Goal: Information Seeking & Learning: Learn about a topic

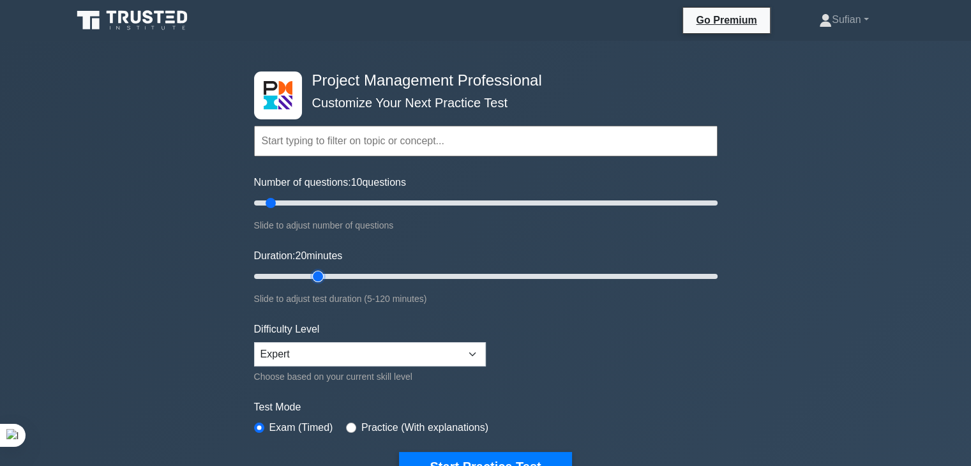
type input "20"
click at [312, 277] on input "Duration: 20 minutes" at bounding box center [486, 276] width 464 height 15
click at [510, 460] on button "Start Practice Test" at bounding box center [485, 466] width 172 height 29
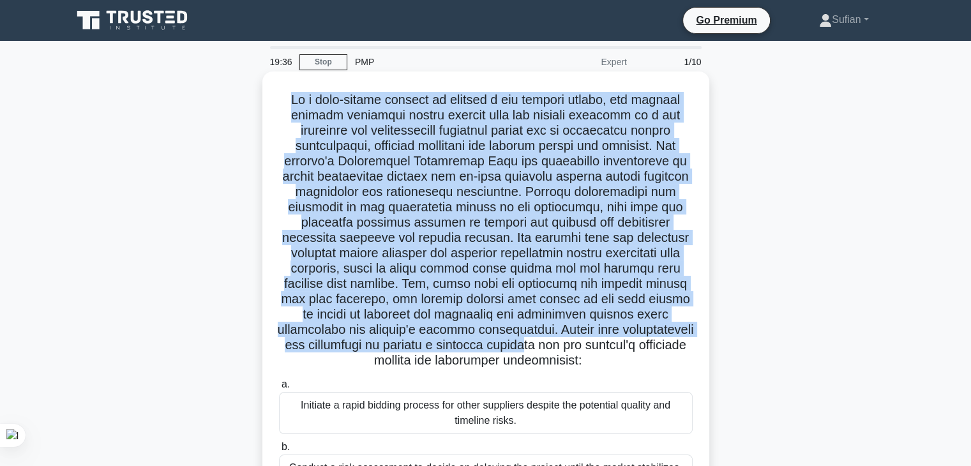
drag, startPoint x: 284, startPoint y: 98, endPoint x: 636, endPoint y: 351, distance: 433.5
click at [636, 351] on h5 ".spinner_0XTQ{transform-origin:center;animation:spinner_y6GP .75s linear infini…" at bounding box center [486, 230] width 416 height 277
drag, startPoint x: 641, startPoint y: 361, endPoint x: 277, endPoint y: 98, distance: 449.1
click at [278, 98] on h5 ".spinner_0XTQ{transform-origin:center;animation:spinner_y6GP .75s linear infini…" at bounding box center [486, 230] width 416 height 277
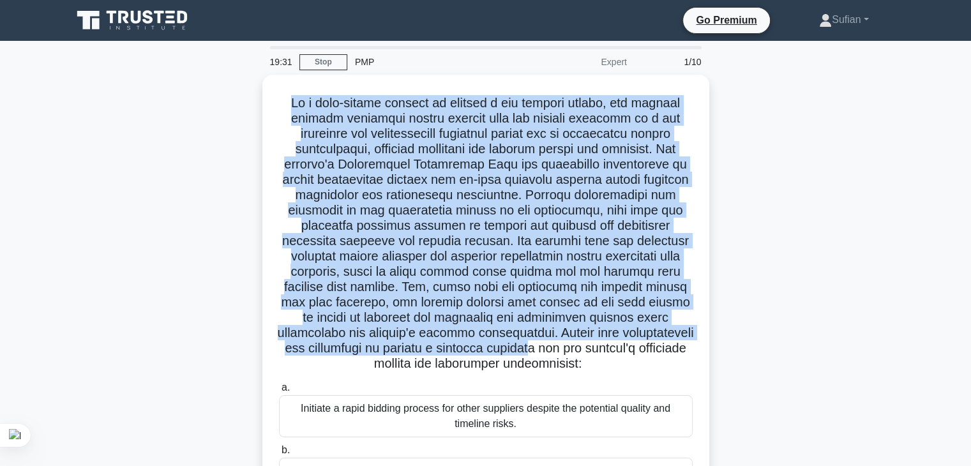
copy h5 "In a high-stakes project to develop a new medical device, the project manager d…"
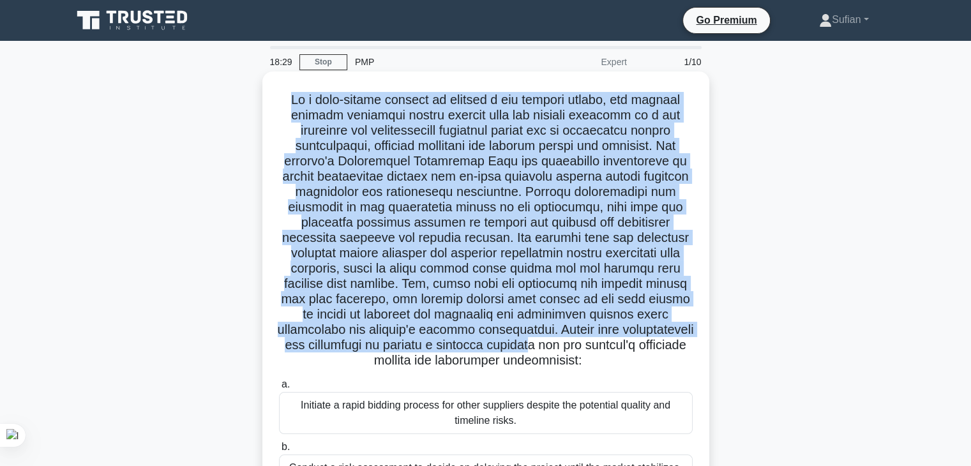
click at [541, 195] on h5 ".spinner_0XTQ{transform-origin:center;animation:spinner_y6GP .75s linear infini…" at bounding box center [486, 230] width 416 height 277
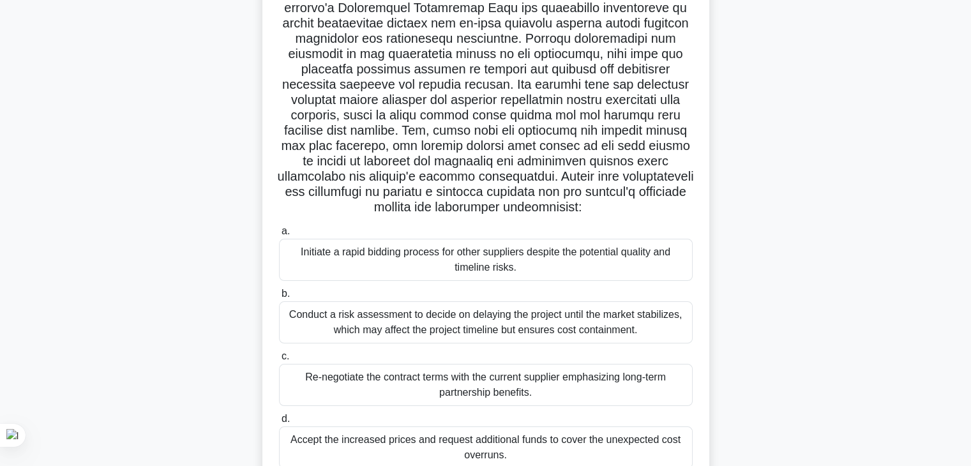
scroll to position [179, 0]
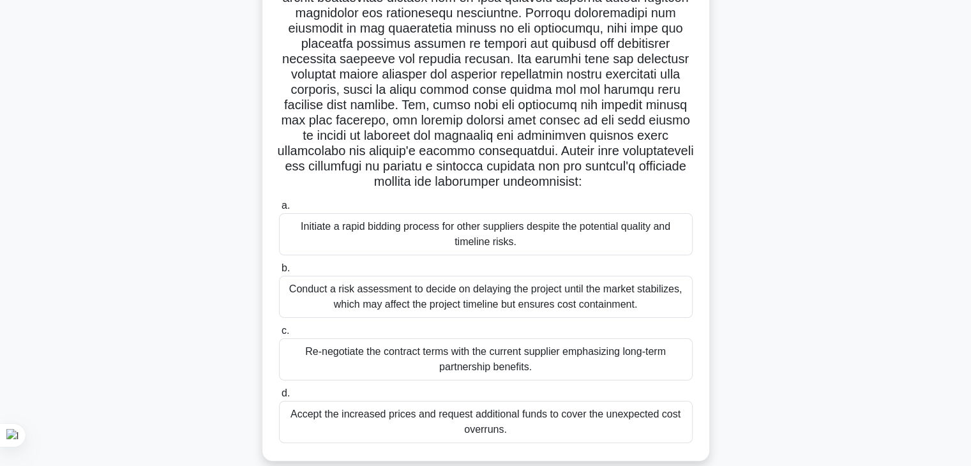
click at [577, 362] on div "Re-negotiate the contract terms with the current supplier emphasizing long-term…" at bounding box center [486, 359] width 414 height 42
click at [279, 335] on input "c. Re-negotiate the contract terms with the current supplier emphasizing long-t…" at bounding box center [279, 331] width 0 height 8
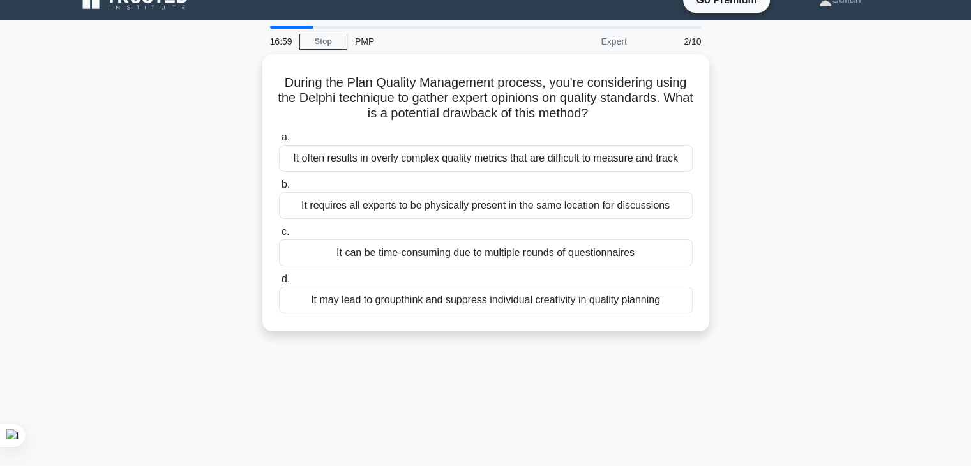
scroll to position [0, 0]
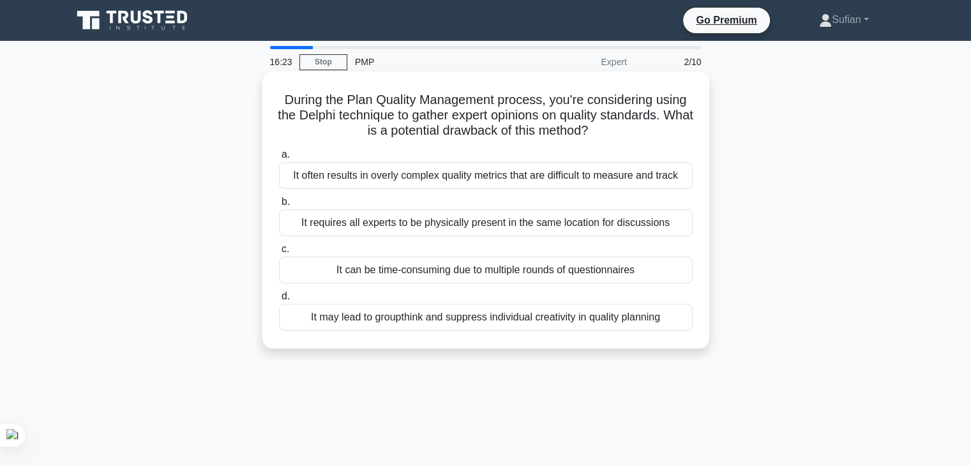
click at [591, 269] on div "It can be time-consuming due to multiple rounds of questionnaires" at bounding box center [486, 270] width 414 height 27
click at [279, 254] on input "c. It can be time-consuming due to multiple rounds of questionnaires" at bounding box center [279, 249] width 0 height 8
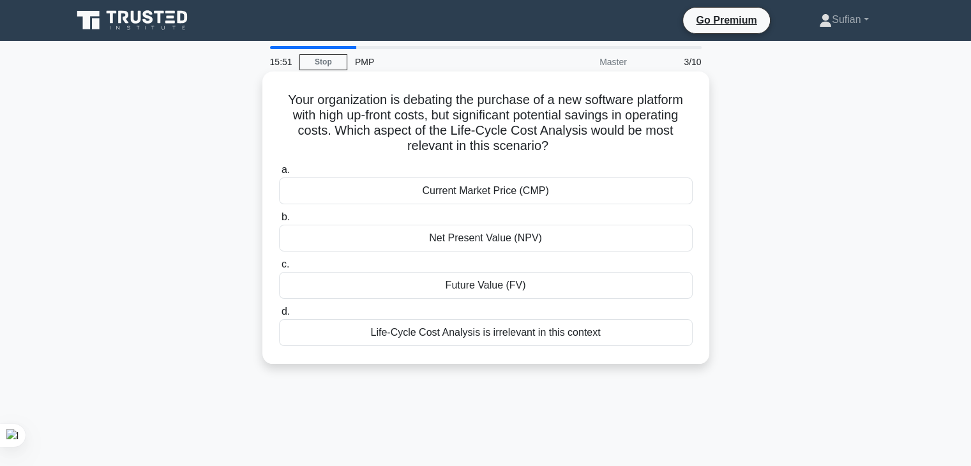
click at [547, 338] on div "Life-Cycle Cost Analysis is irrelevant in this context" at bounding box center [486, 332] width 414 height 27
click at [279, 316] on input "d. Life-Cycle Cost Analysis is irrelevant in this context" at bounding box center [279, 312] width 0 height 8
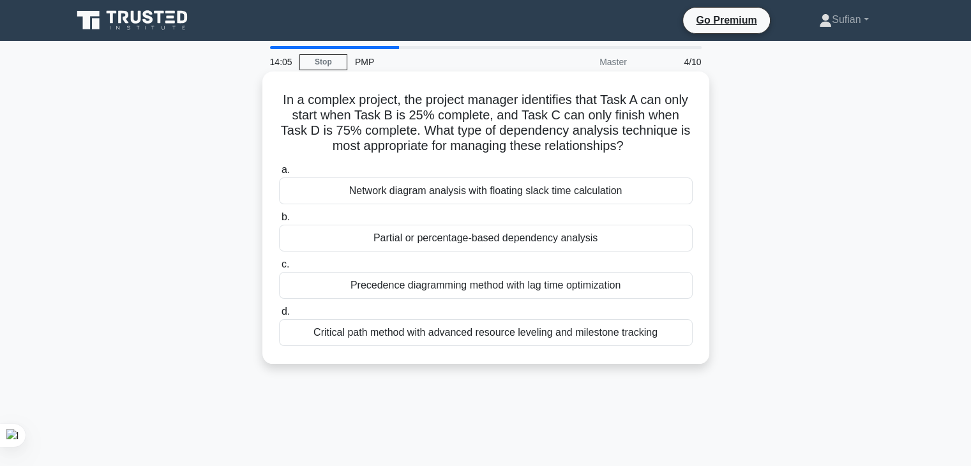
click at [549, 287] on div "Precedence diagramming method with lag time optimization" at bounding box center [486, 285] width 414 height 27
click at [279, 269] on input "c. Precedence diagramming method with lag time optimization" at bounding box center [279, 265] width 0 height 8
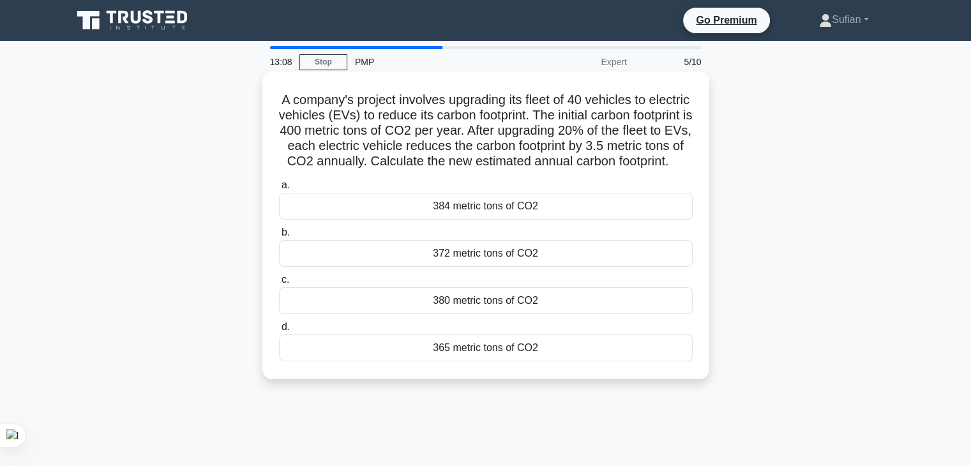
click at [546, 218] on div "384 metric tons of CO2" at bounding box center [486, 206] width 414 height 27
click at [279, 190] on input "a. 384 metric tons of CO2" at bounding box center [279, 185] width 0 height 8
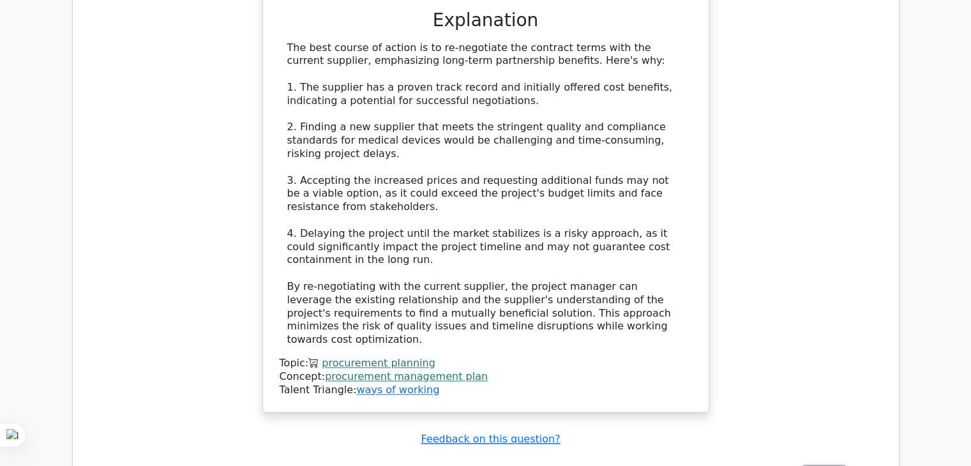
scroll to position [1788, 0]
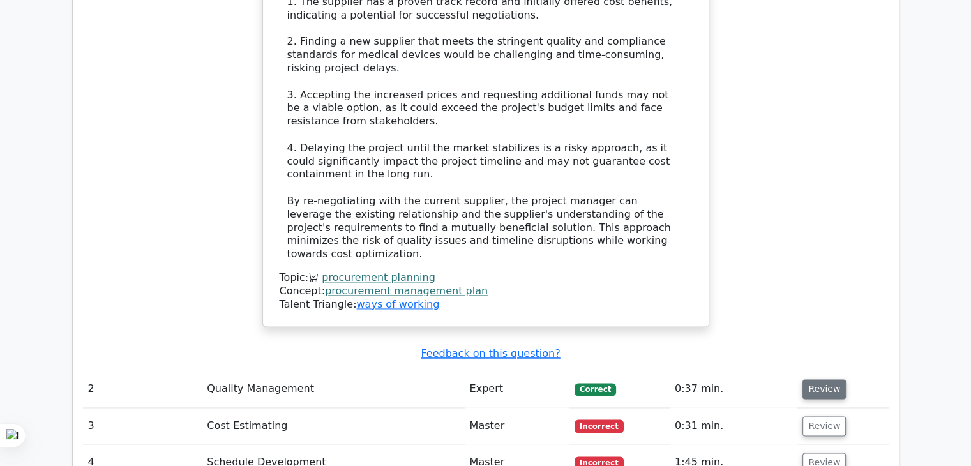
click at [817, 379] on button "Review" at bounding box center [824, 389] width 43 height 20
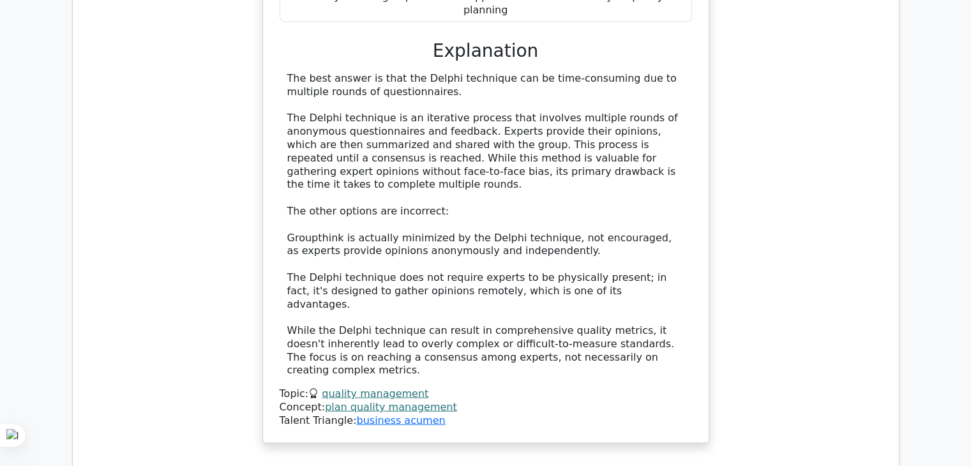
scroll to position [2618, 0]
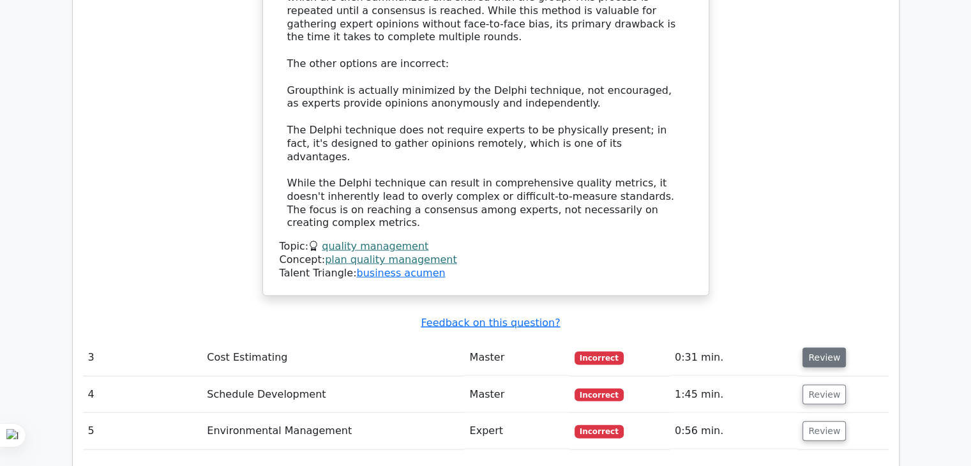
click at [830, 348] on button "Review" at bounding box center [824, 358] width 43 height 20
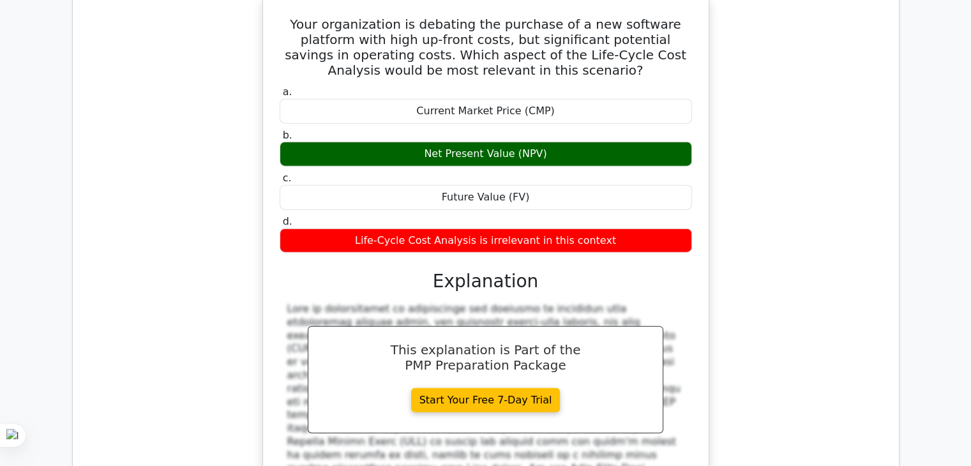
scroll to position [3001, 0]
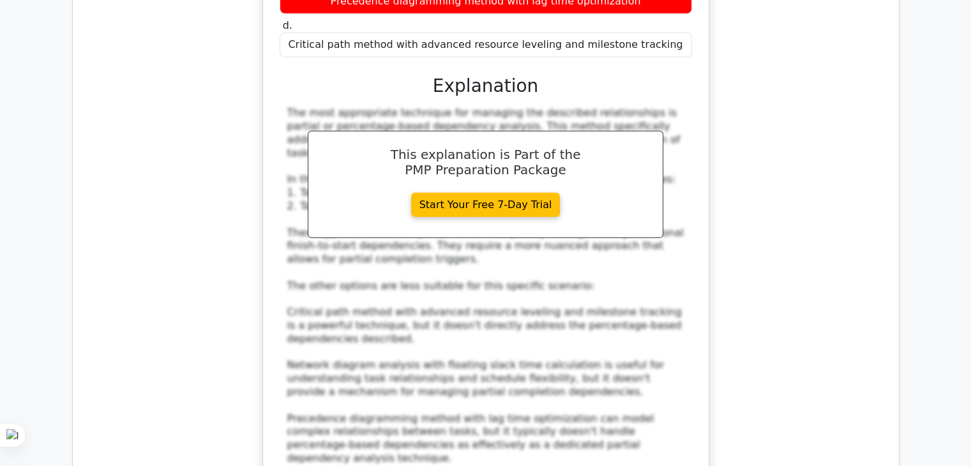
scroll to position [3959, 0]
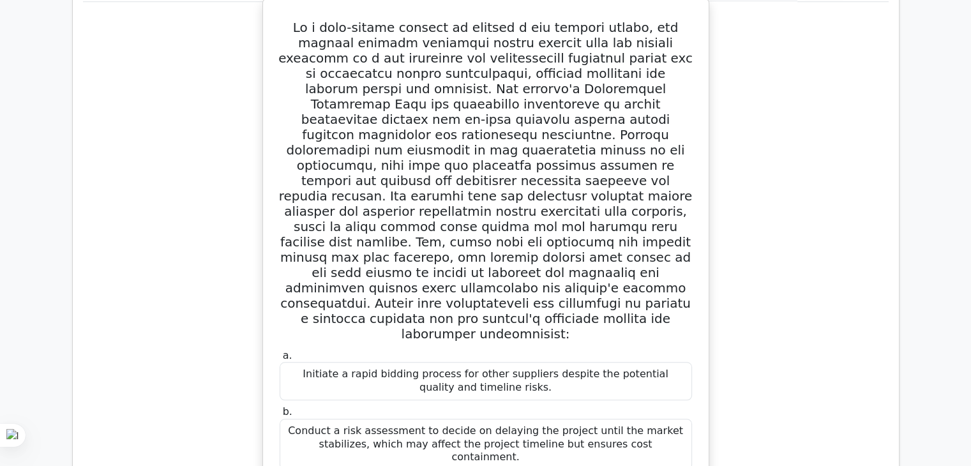
scroll to position [1086, 0]
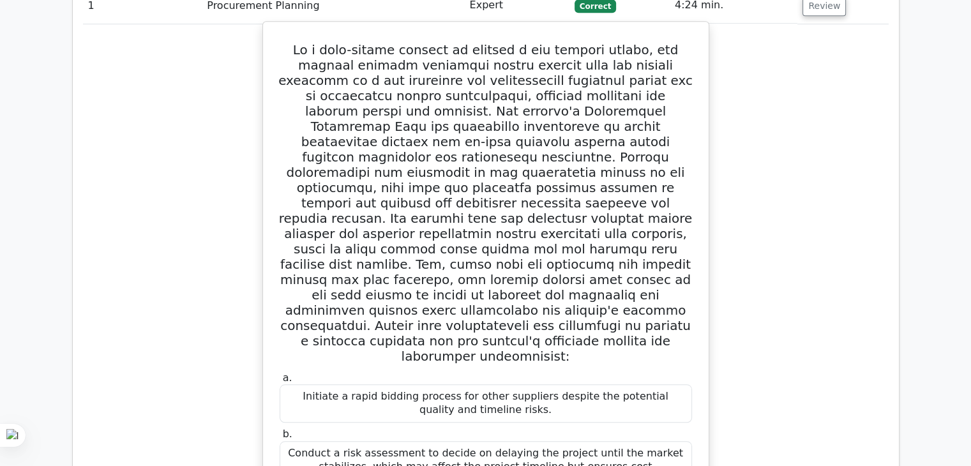
click at [662, 246] on h5 at bounding box center [485, 203] width 415 height 322
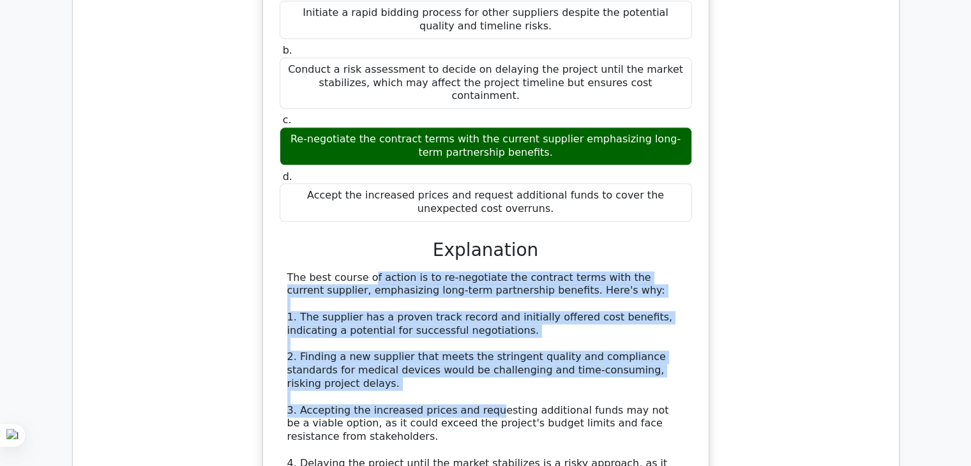
scroll to position [1660, 0]
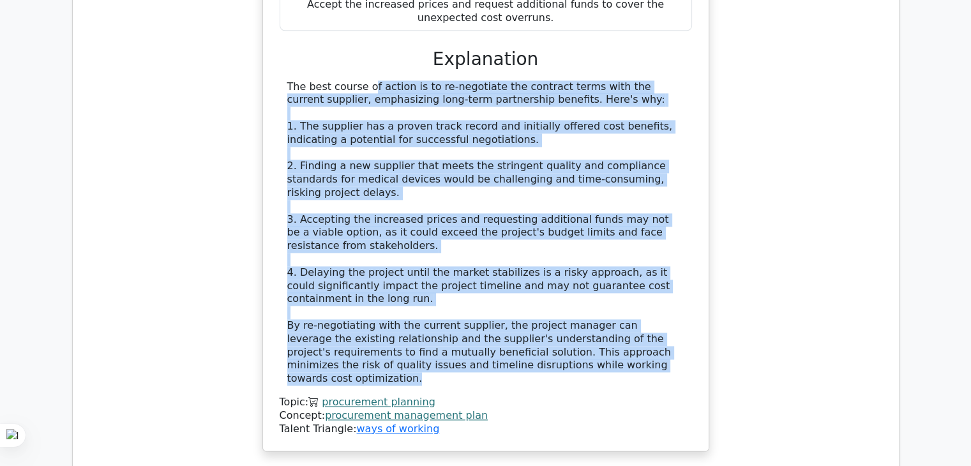
drag, startPoint x: 278, startPoint y: 155, endPoint x: 608, endPoint y: 227, distance: 338.0
click at [608, 227] on div "a. Initiate a rapid bidding process for other suppliers despite the potential q…" at bounding box center [485, 115] width 415 height 642
copy div "The best course of action is to re-negotiate the contract terms with the curren…"
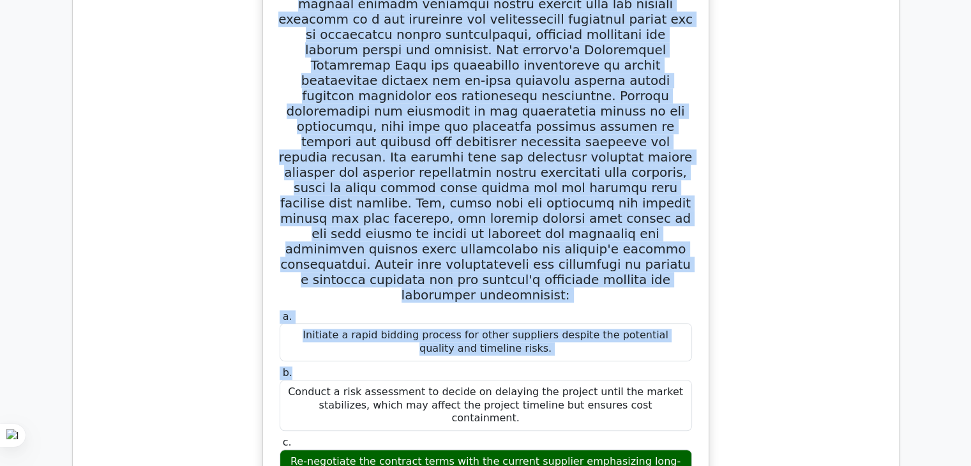
scroll to position [1150, 0]
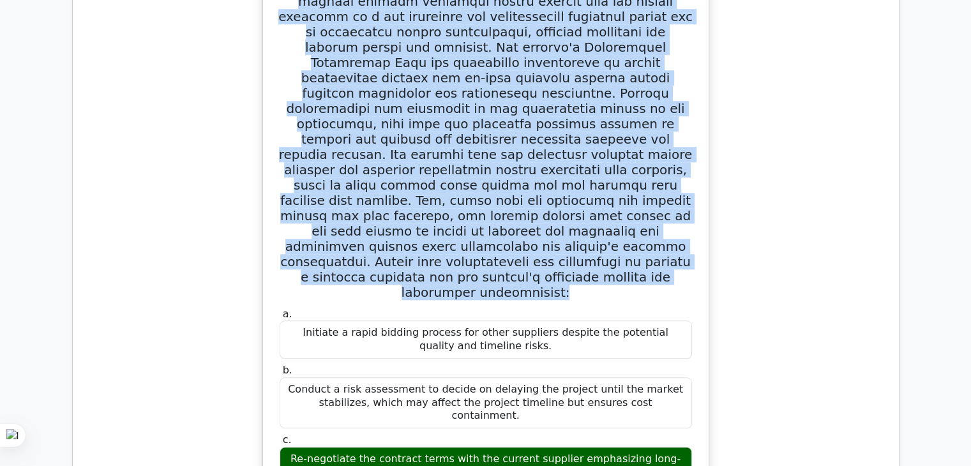
drag, startPoint x: 273, startPoint y: 110, endPoint x: 674, endPoint y: 181, distance: 406.6
click at [674, 181] on div "a. Initiate a rapid bidding process for other suppliers despite the potential q…" at bounding box center [486, 460] width 436 height 994
copy h5 "In a high-stakes project to develop a new medical device, the project manager d…"
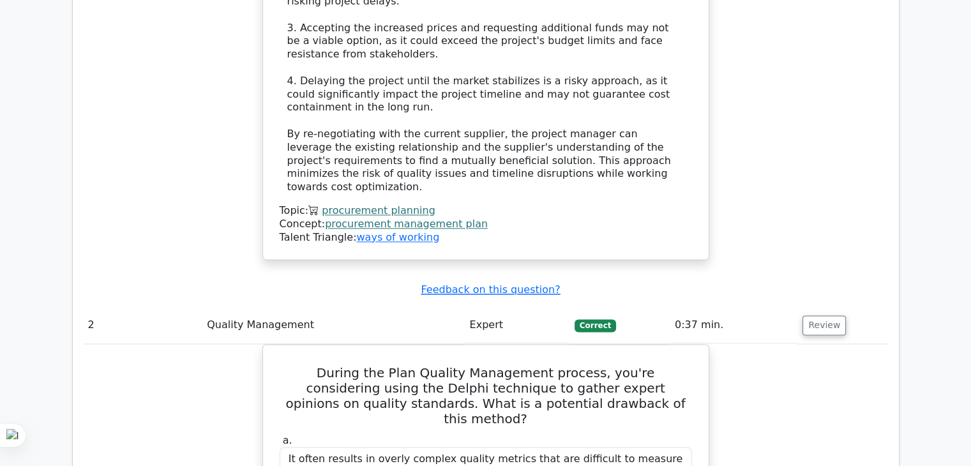
scroll to position [1916, 0]
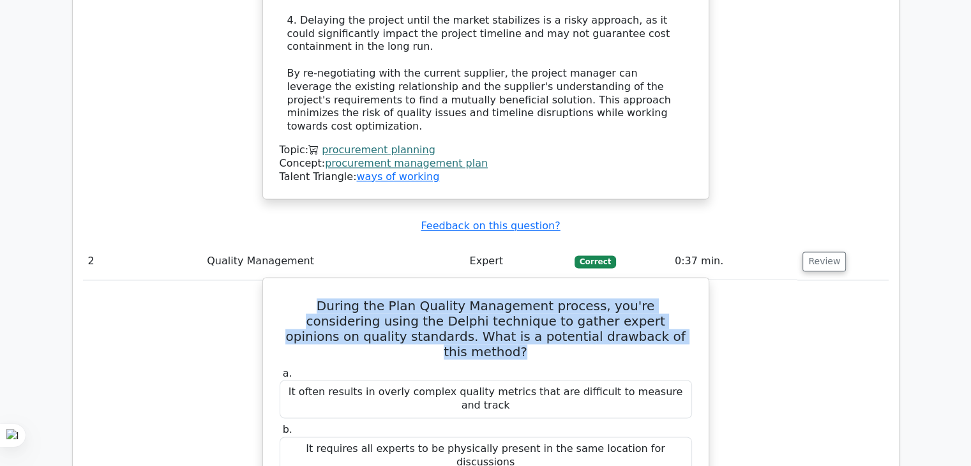
drag, startPoint x: 278, startPoint y: 149, endPoint x: 642, endPoint y: 195, distance: 367.5
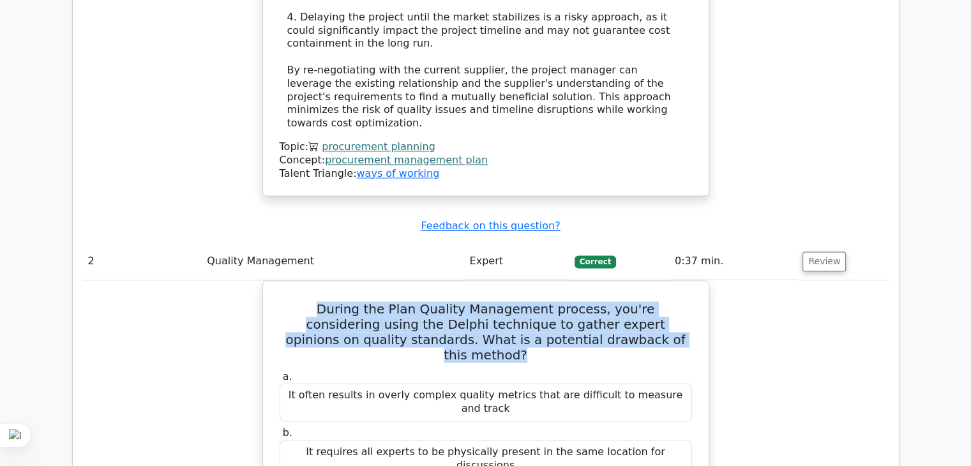
copy h5 "During the Plan Quality Management process, you're considering using the Delphi…"
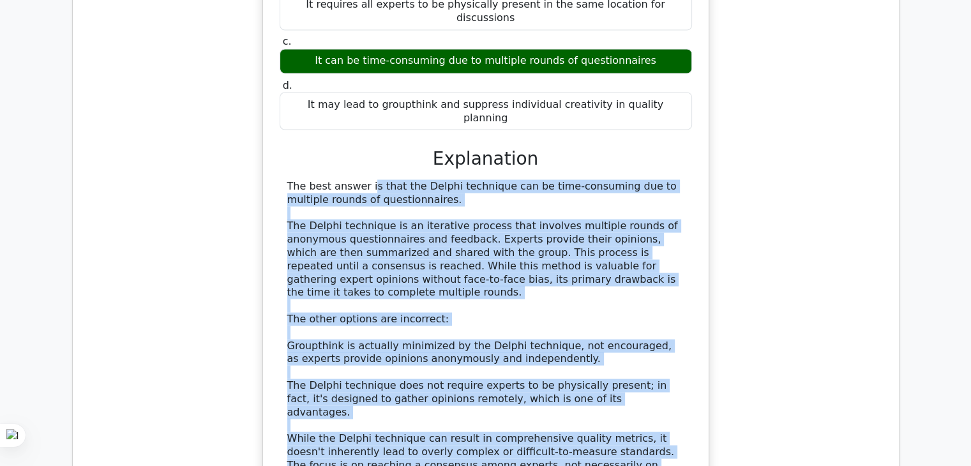
scroll to position [2363, 0]
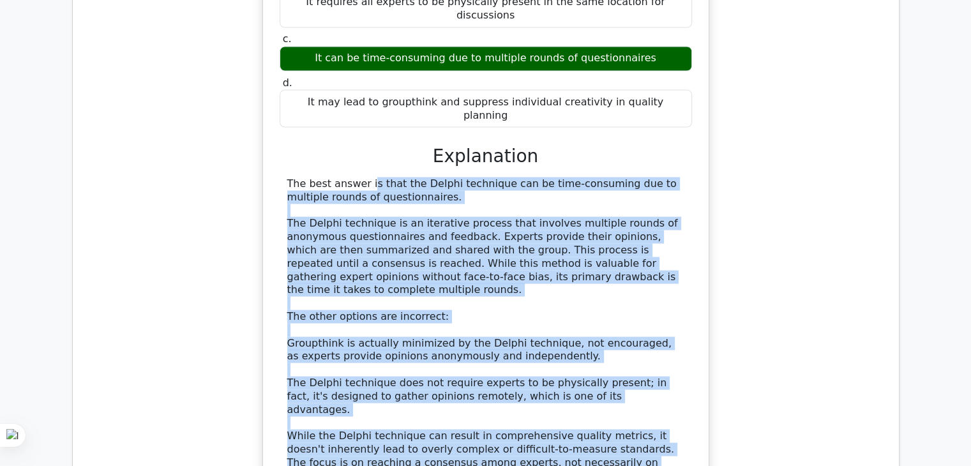
drag, startPoint x: 279, startPoint y: 159, endPoint x: 667, endPoint y: 231, distance: 394.9
click at [667, 231] on div "a. It often results in overly complex quality metrics that are difficult to mea…" at bounding box center [485, 225] width 415 height 615
copy div "The best answer is that the Delphi technique can be time-consuming due to multi…"
